Goal: Task Accomplishment & Management: Use online tool/utility

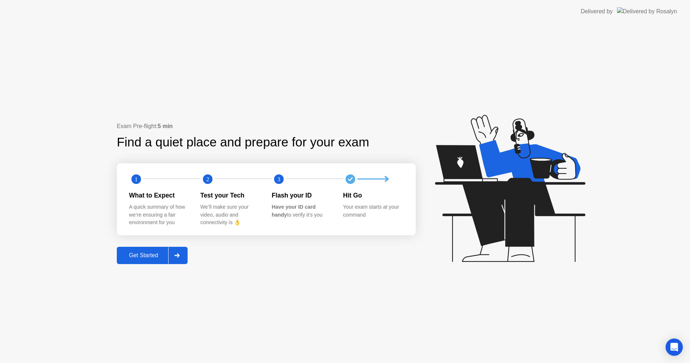
click at [156, 252] on div "Get Started" at bounding box center [143, 255] width 49 height 6
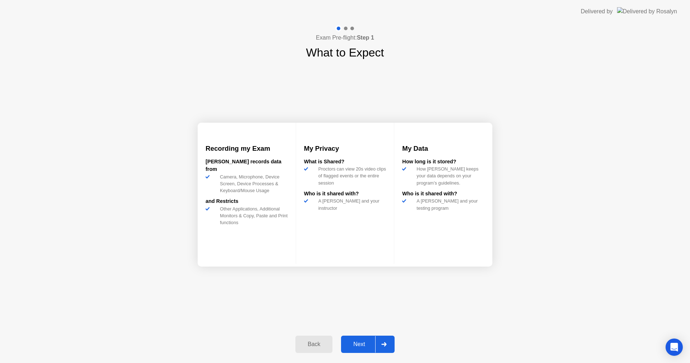
click at [368, 341] on div "Next" at bounding box center [359, 344] width 32 height 6
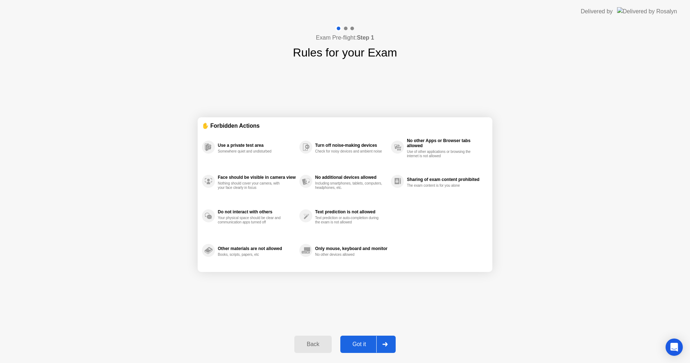
click at [368, 341] on div "Got it" at bounding box center [359, 344] width 34 height 6
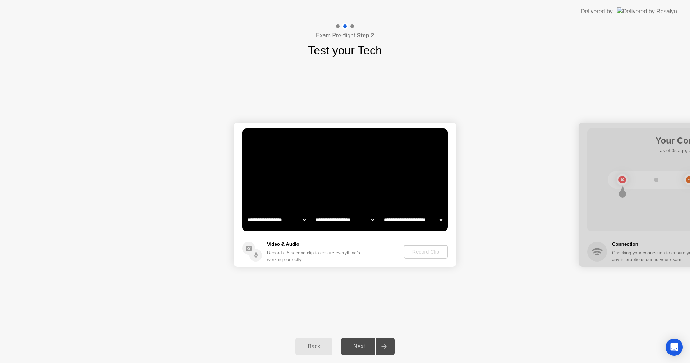
select select "**********"
select select "*******"
click at [431, 253] on div "Record Clip" at bounding box center [426, 252] width 38 height 6
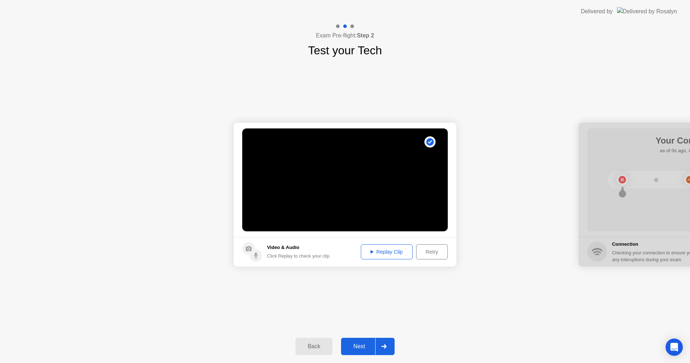
drag, startPoint x: 429, startPoint y: 254, endPoint x: 370, endPoint y: 267, distance: 60.8
click at [379, 254] on div "Replay Clip" at bounding box center [386, 252] width 47 height 6
click at [377, 345] on div at bounding box center [383, 346] width 17 height 17
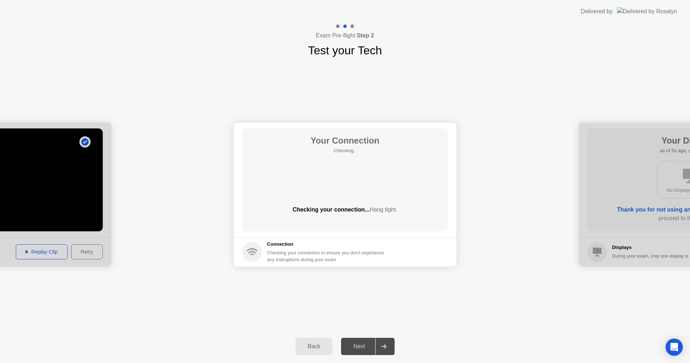
click at [396, 234] on main "Your Connection Checking.. Checking your connection... Hang tight." at bounding box center [345, 180] width 223 height 114
click at [383, 187] on div "Your Connection Checking.. Checking your connection... Hang tight." at bounding box center [345, 179] width 206 height 103
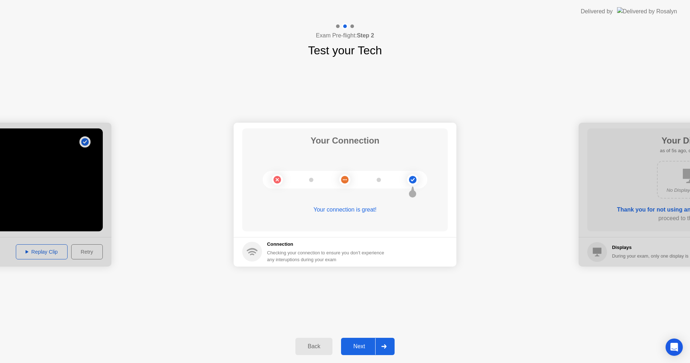
click at [376, 342] on div at bounding box center [383, 346] width 17 height 17
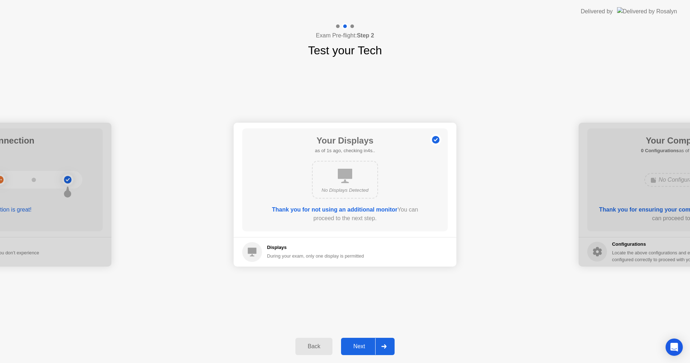
click at [376, 342] on div at bounding box center [383, 346] width 17 height 17
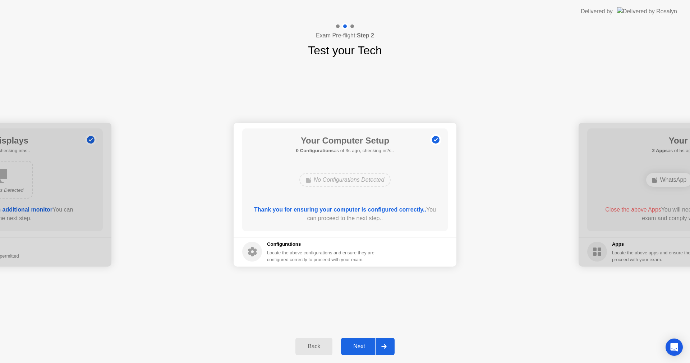
click at [376, 342] on div at bounding box center [383, 346] width 17 height 17
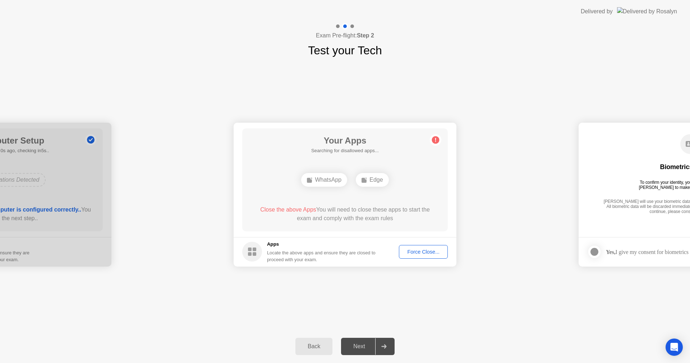
click at [430, 250] on div "Force Close..." at bounding box center [423, 252] width 44 height 6
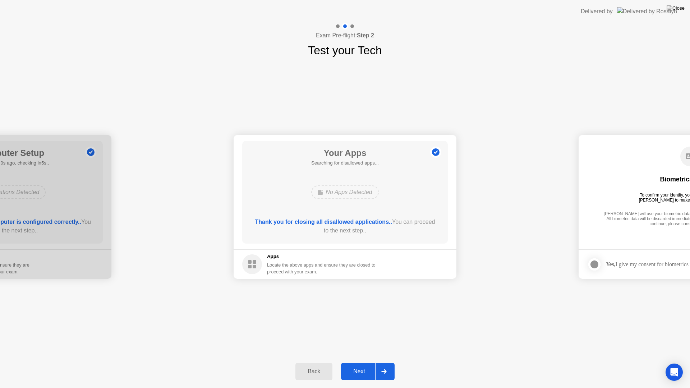
click at [371, 356] on div "Back Next" at bounding box center [345, 371] width 690 height 33
click at [379, 362] on div at bounding box center [383, 371] width 17 height 17
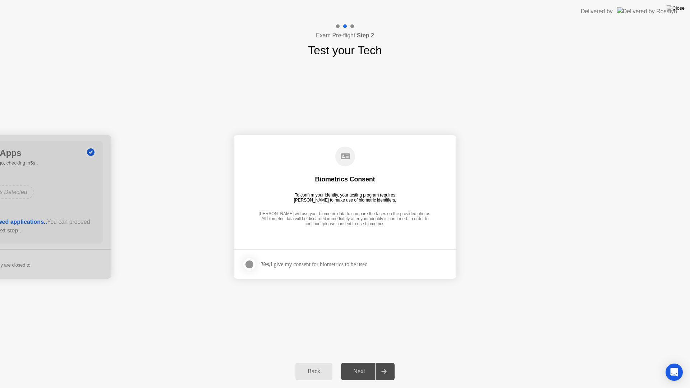
click at [250, 262] on div at bounding box center [249, 264] width 9 height 9
click at [376, 362] on div at bounding box center [383, 371] width 17 height 17
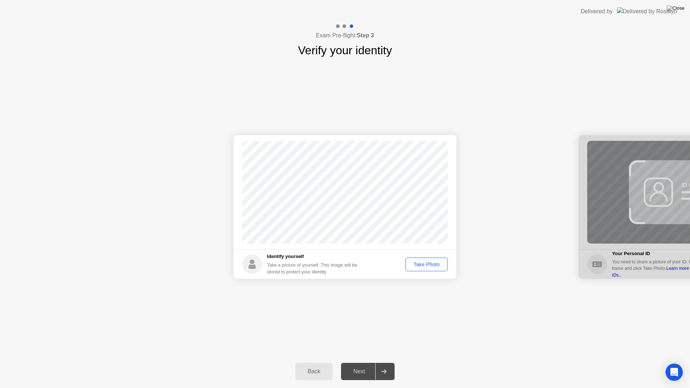
click at [427, 267] on div "Take Photo" at bounding box center [426, 265] width 37 height 6
click at [374, 362] on button "Next" at bounding box center [368, 371] width 54 height 17
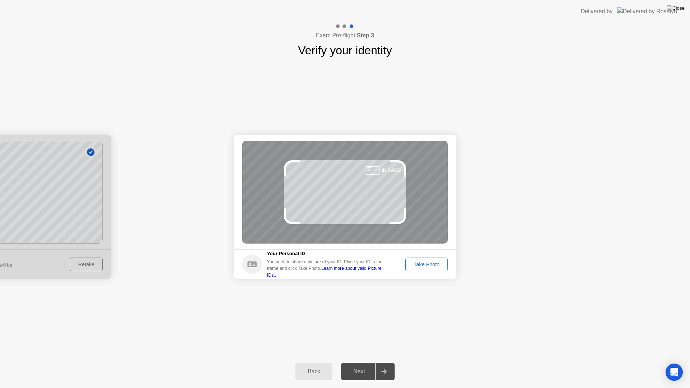
click at [427, 262] on div "Take Photo" at bounding box center [426, 265] width 37 height 6
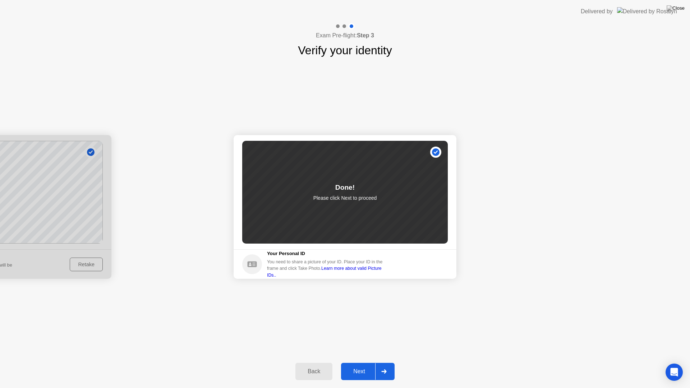
click at [364, 362] on div "Next" at bounding box center [359, 371] width 32 height 6
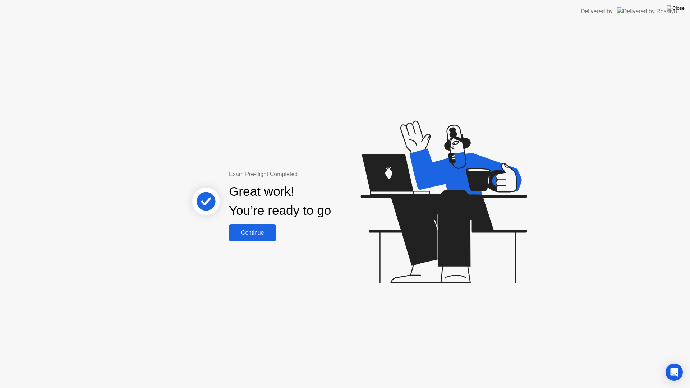
click at [239, 224] on div "Great work! You’re ready to go" at bounding box center [280, 202] width 194 height 46
click at [240, 228] on button "Continue" at bounding box center [252, 232] width 47 height 17
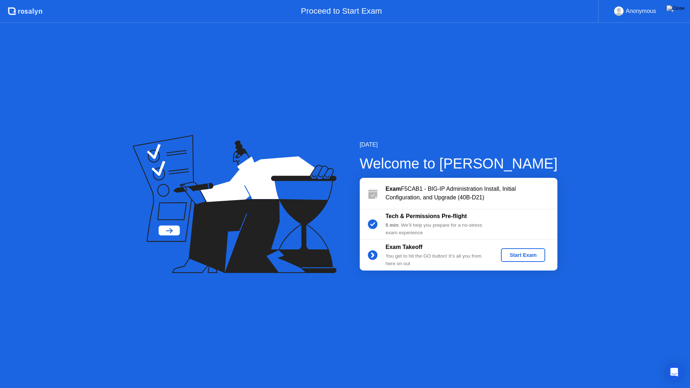
click at [523, 255] on div "Start Exam" at bounding box center [523, 255] width 38 height 6
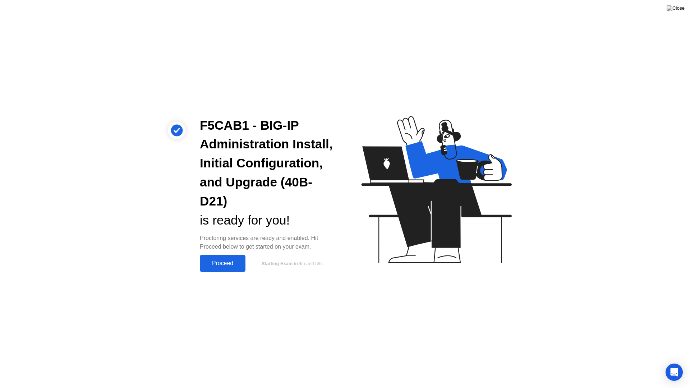
click at [232, 266] on div "Proceed" at bounding box center [222, 263] width 41 height 6
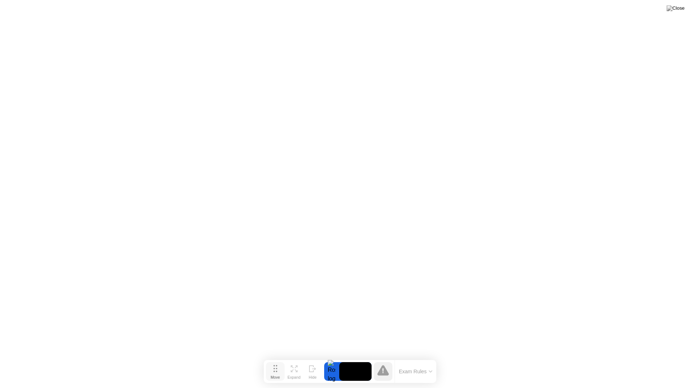
drag, startPoint x: 270, startPoint y: 373, endPoint x: 275, endPoint y: 369, distance: 5.9
click at [275, 362] on icon at bounding box center [275, 368] width 4 height 7
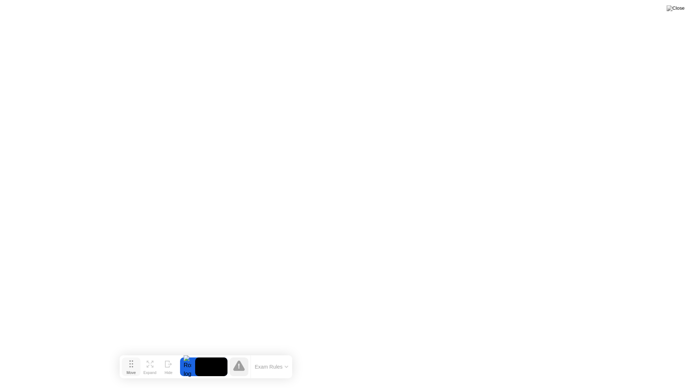
drag, startPoint x: 273, startPoint y: 368, endPoint x: 124, endPoint y: 362, distance: 150.0
click at [129, 362] on circle at bounding box center [129, 360] width 1 height 1
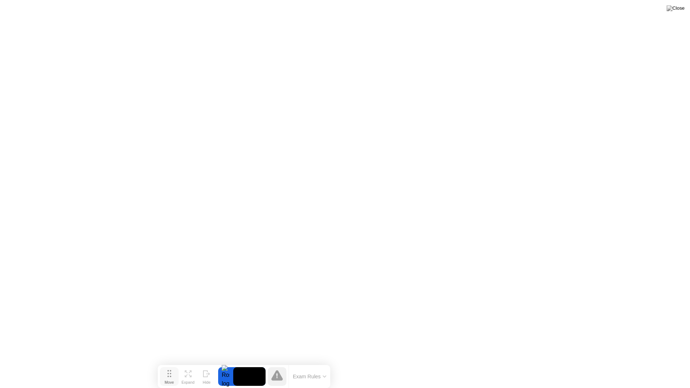
drag, startPoint x: 116, startPoint y: 363, endPoint x: 163, endPoint y: 374, distance: 48.1
click at [163, 362] on button "Move" at bounding box center [169, 376] width 19 height 19
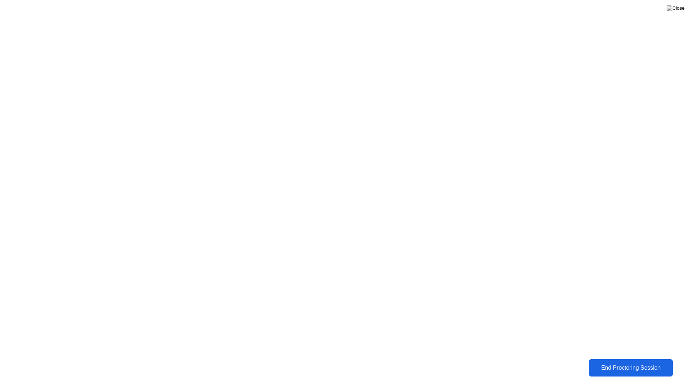
click at [634, 362] on div "End Proctoring Session" at bounding box center [630, 367] width 87 height 7
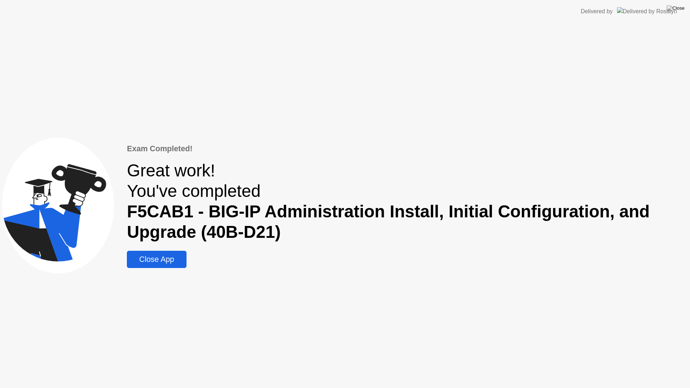
click at [158, 259] on div "Close App" at bounding box center [156, 259] width 55 height 9
